Goal: Transaction & Acquisition: Purchase product/service

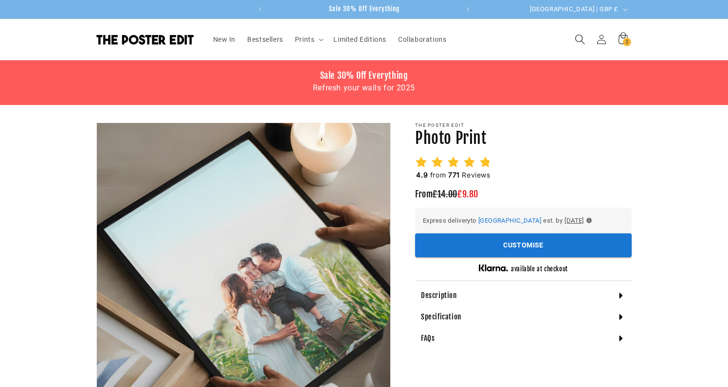
click at [586, 38] on span "Search" at bounding box center [579, 39] width 21 height 21
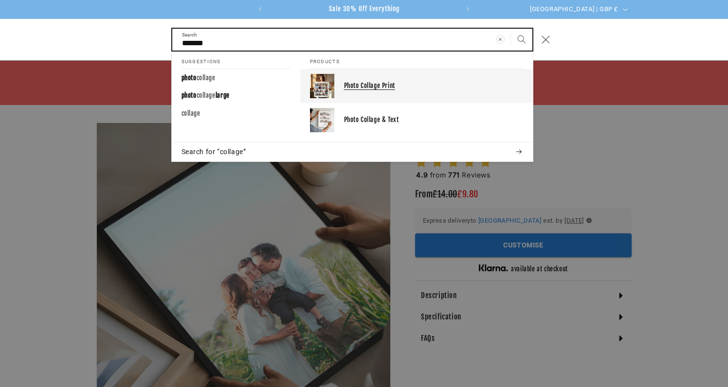
type input "*******"
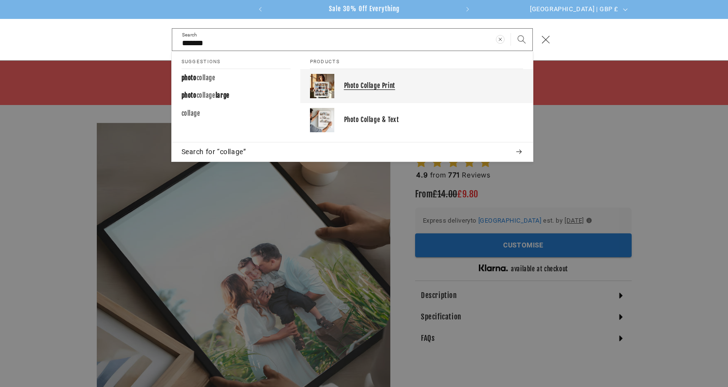
click at [357, 82] on p "Photo Collage Print" at bounding box center [433, 86] width 179 height 8
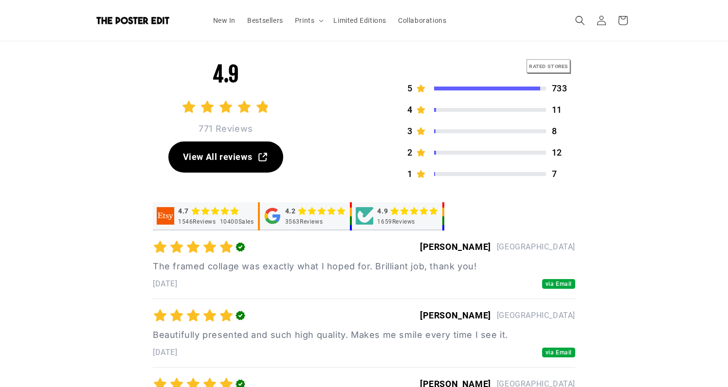
click at [450, 122] on div "Powered by RATED STORES 5 733 4 11 3 8 2 12 1 7" at bounding box center [490, 120] width 170 height 122
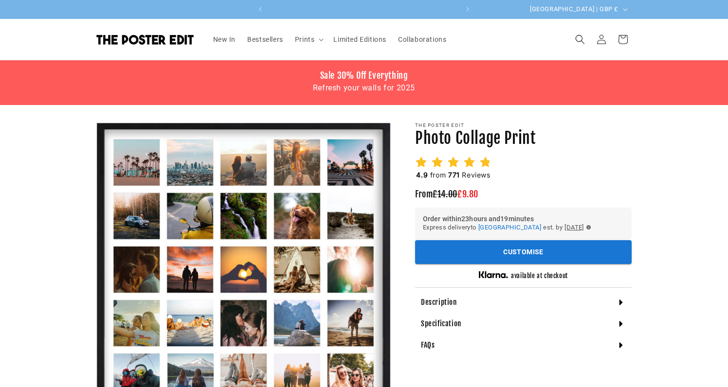
scroll to position [0, 190]
click at [456, 163] on icon at bounding box center [453, 162] width 12 height 12
click at [478, 172] on h2 "4.9 from 771 Reviews" at bounding box center [453, 175] width 76 height 10
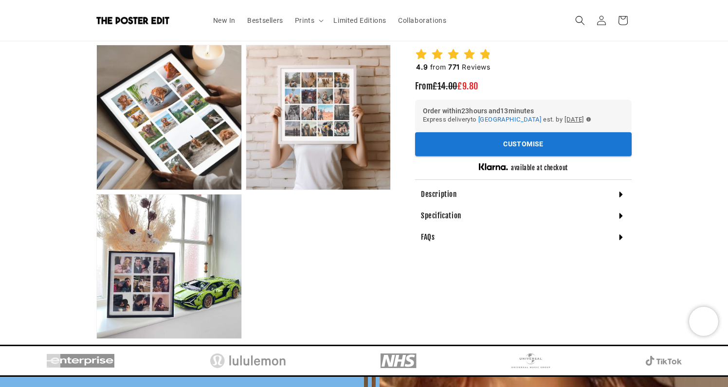
scroll to position [683, 0]
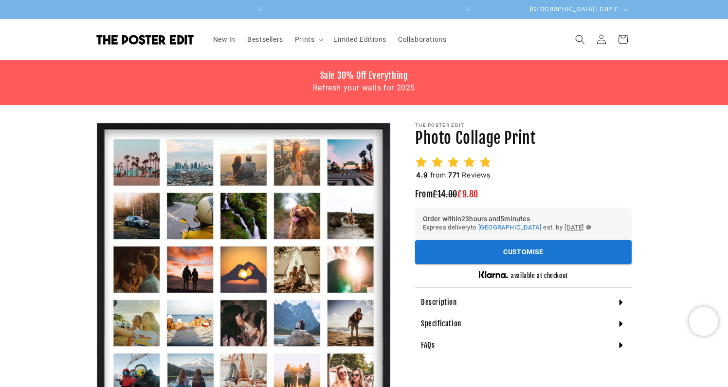
scroll to position [0, 190]
click at [482, 158] on icon at bounding box center [485, 162] width 12 height 12
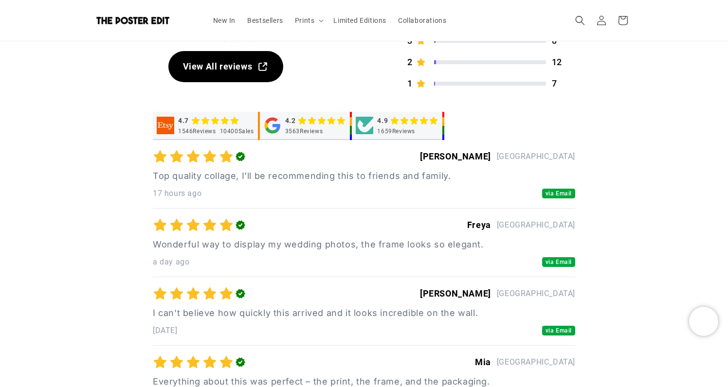
scroll to position [0, 0]
click at [395, 117] on icon at bounding box center [395, 121] width 10 height 10
click at [401, 130] on div "1659 Reviews" at bounding box center [396, 131] width 38 height 8
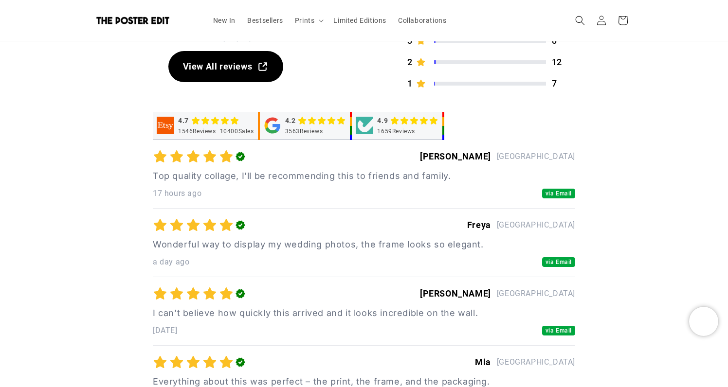
click at [401, 130] on div "1659 Reviews" at bounding box center [396, 131] width 38 height 8
drag, startPoint x: 425, startPoint y: 148, endPoint x: 394, endPoint y: 106, distance: 52.4
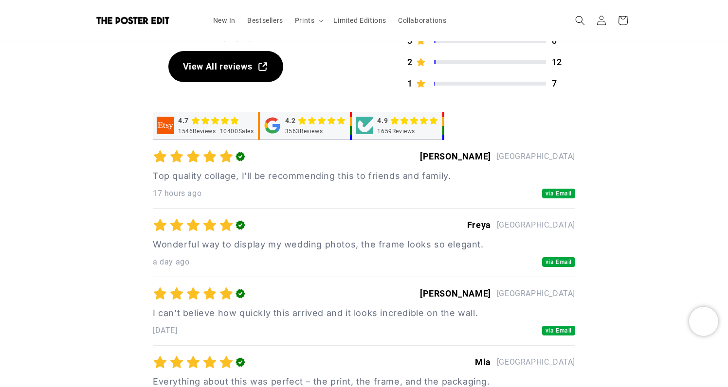
click at [394, 126] on div "4.9 1659 Reviews" at bounding box center [407, 125] width 61 height 19
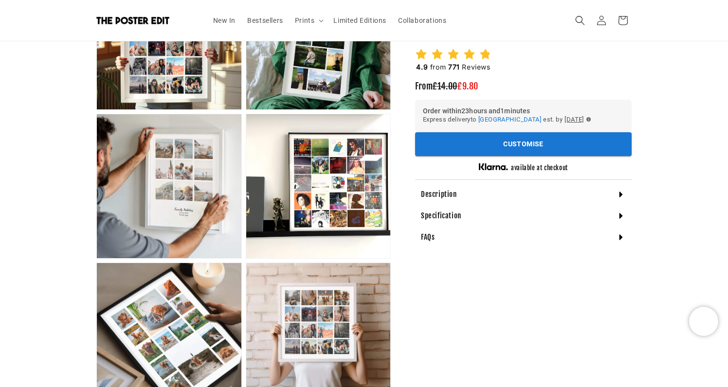
scroll to position [445, 0]
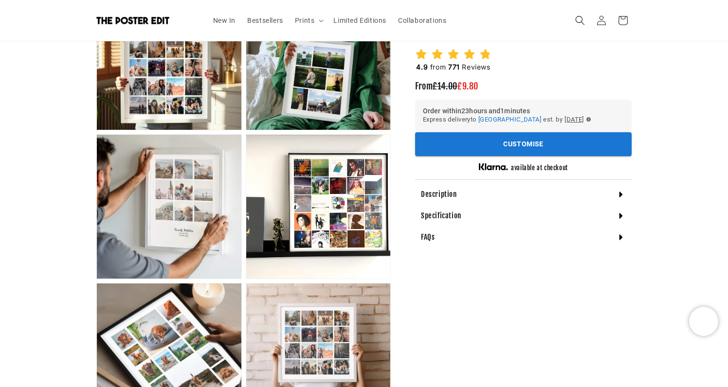
click at [447, 196] on h4 "Description" at bounding box center [439, 195] width 36 height 10
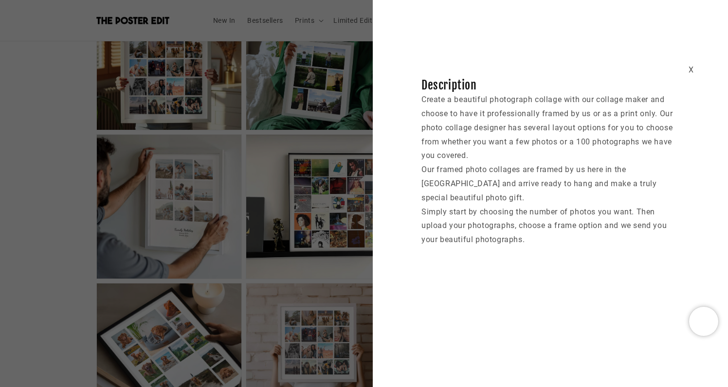
click at [311, 171] on div "X Description Create a beautiful photograph collage with our collage maker and …" at bounding box center [364, 193] width 728 height 387
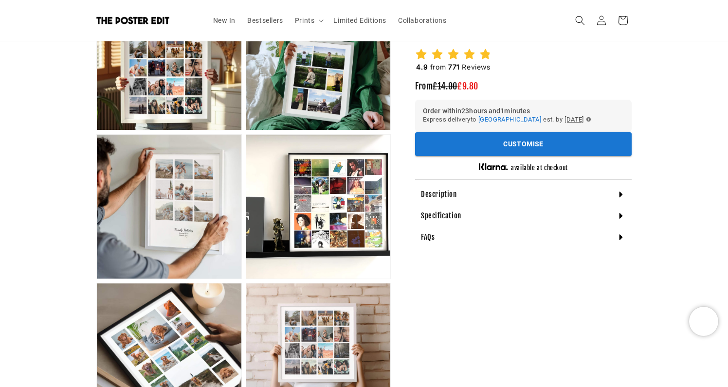
click at [471, 218] on div "Specification" at bounding box center [523, 215] width 216 height 21
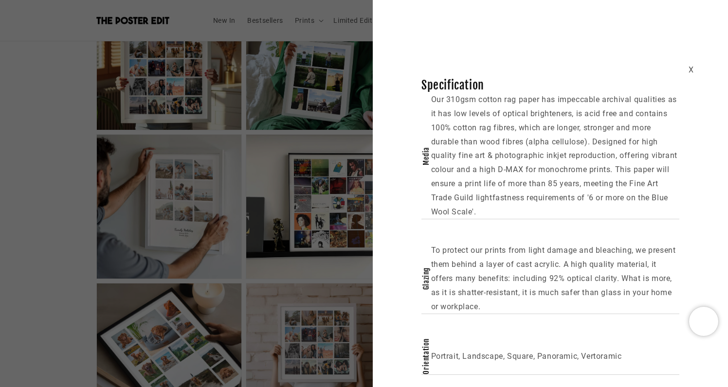
scroll to position [0, 0]
click at [283, 181] on div "X Specification Media Our 310gsm cotton rag paper has impeccable archival quali…" at bounding box center [364, 193] width 728 height 387
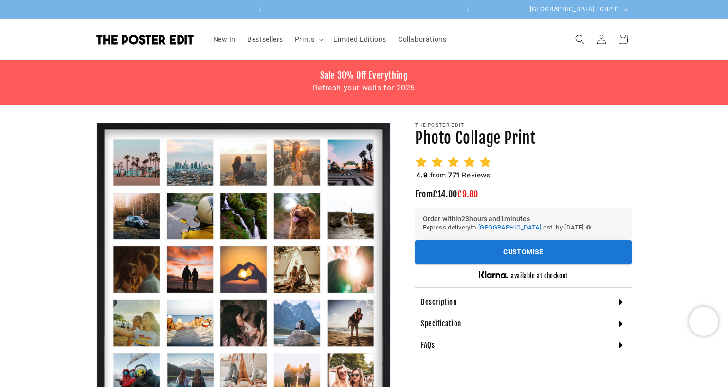
scroll to position [0, 190]
drag, startPoint x: 614, startPoint y: 196, endPoint x: 442, endPoint y: 113, distance: 190.8
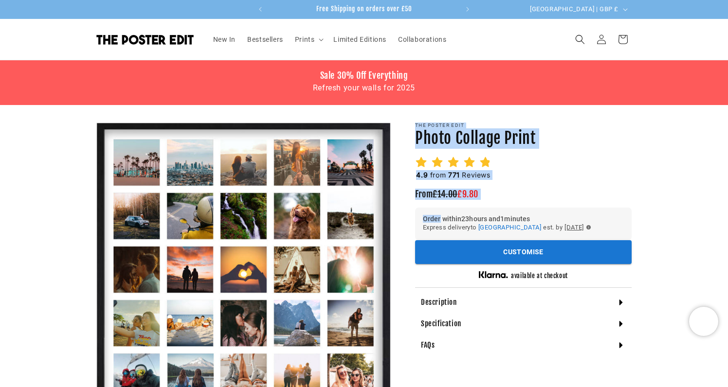
drag, startPoint x: 442, startPoint y: 114, endPoint x: 613, endPoint y: 203, distance: 192.9
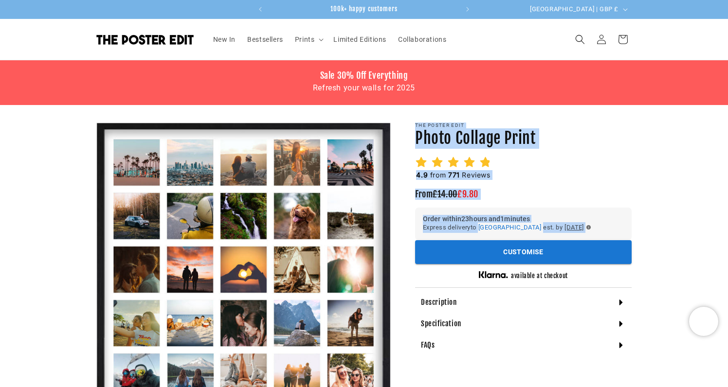
drag, startPoint x: 667, startPoint y: 232, endPoint x: 534, endPoint y: 117, distance: 175.5
drag, startPoint x: 543, startPoint y: 117, endPoint x: 639, endPoint y: 226, distance: 144.7
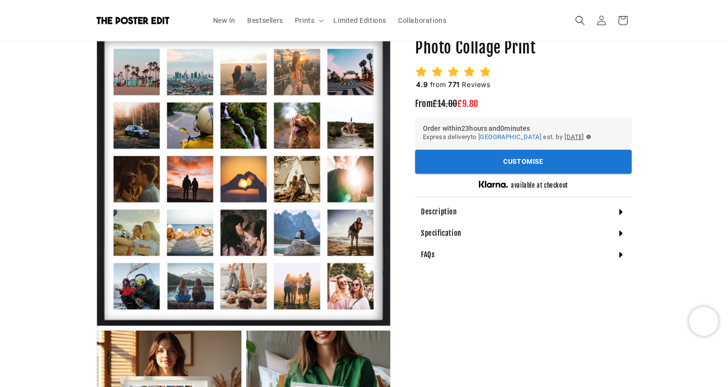
scroll to position [130, 0]
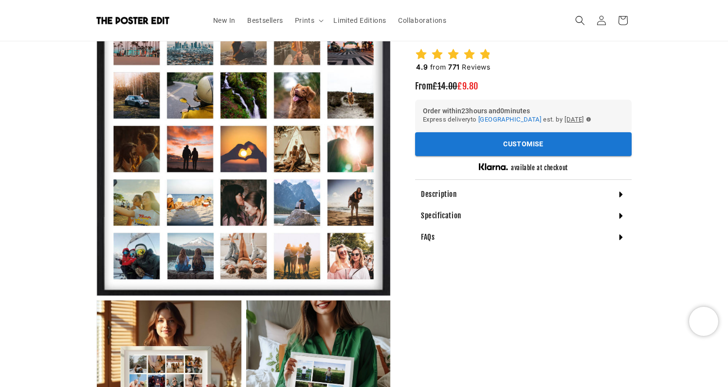
click at [469, 234] on div "FAQs" at bounding box center [523, 237] width 216 height 21
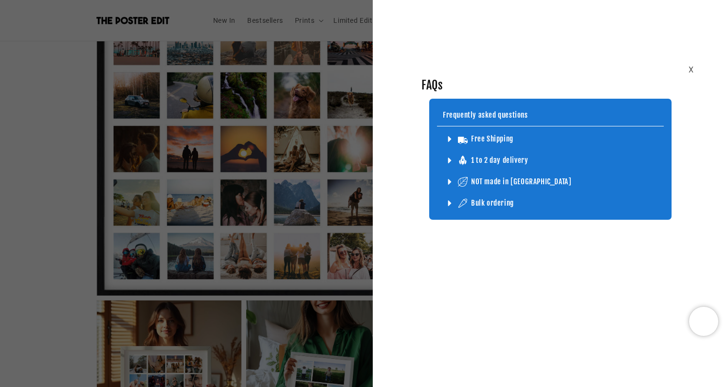
click at [72, 214] on div "X FAQs Frequently asked questions Free Shipping Don’t worry, all our products (…" at bounding box center [364, 193] width 728 height 387
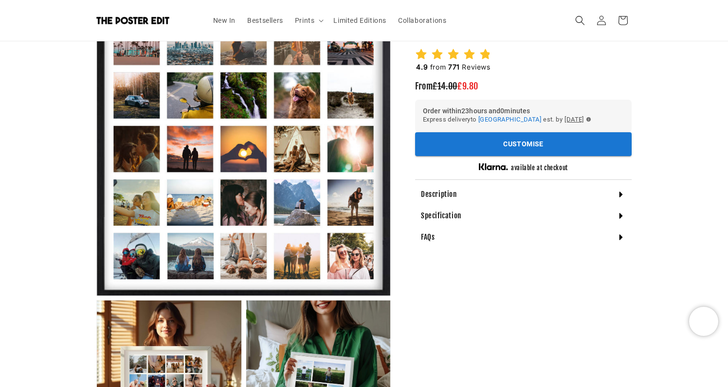
scroll to position [0, 379]
click at [441, 217] on h4 "Specification" at bounding box center [441, 216] width 40 height 10
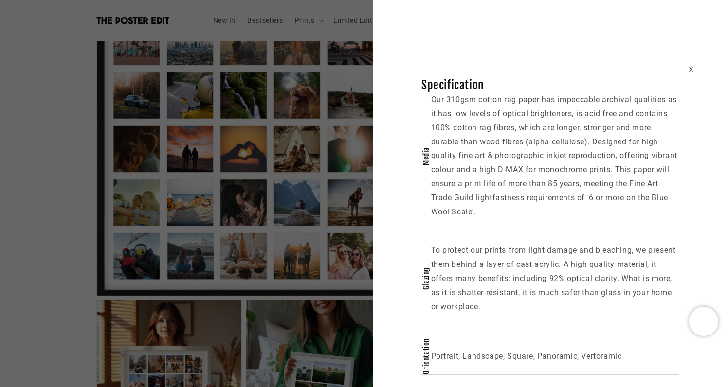
click at [312, 248] on div "X Specification Media Our 310gsm cotton rag paper has impeccable archival quali…" at bounding box center [364, 193] width 728 height 387
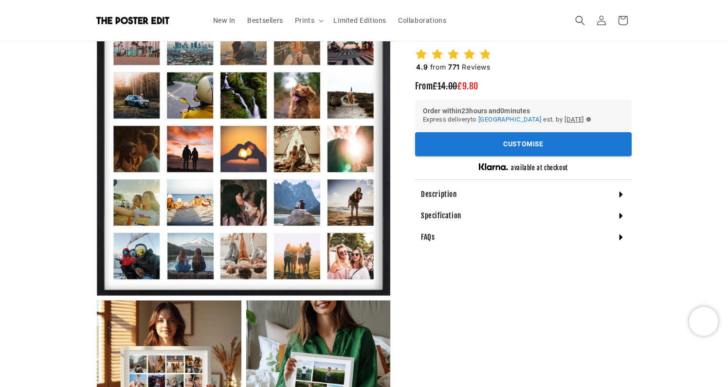
scroll to position [0, 0]
click at [462, 189] on div "Description" at bounding box center [523, 194] width 216 height 21
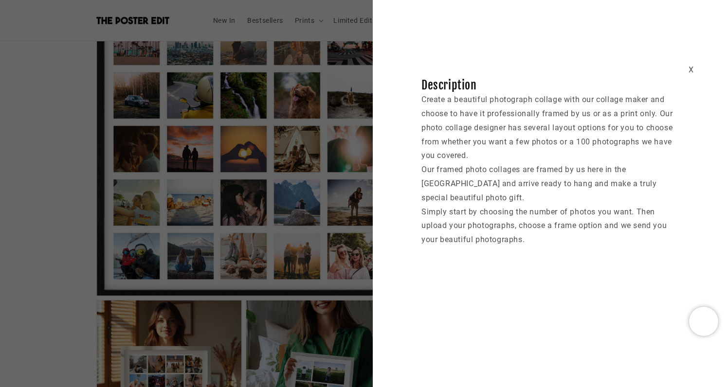
click at [327, 205] on div "X Description Create a beautiful photograph collage with our collage maker and …" at bounding box center [364, 193] width 728 height 387
